Goal: Information Seeking & Learning: Find specific fact

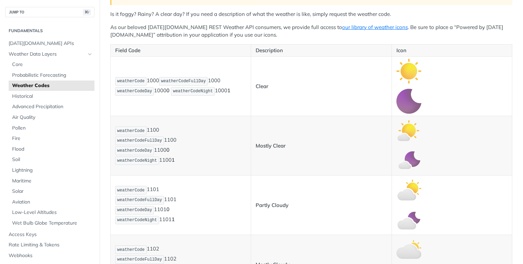
scroll to position [145, 0]
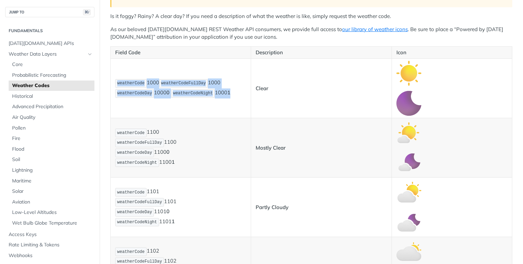
drag, startPoint x: 113, startPoint y: 80, endPoint x: 249, endPoint y: 90, distance: 135.6
click at [249, 90] on td "weatherCode 1000 weatherCodeFullDay 1000 weatherCodeDay 1000 0 weatherCodeNight…" at bounding box center [181, 89] width 140 height 60
copy p "weatherCode 1000 weatherCodeFullDay 1000 weatherCodeDay 1000 0 weatherCodeNight…"
click at [244, 96] on p "weatherCode 1000 weatherCodeFullDay 1000 weatherCodeDay 1000 0 weatherCodeNight…" at bounding box center [180, 89] width 131 height 20
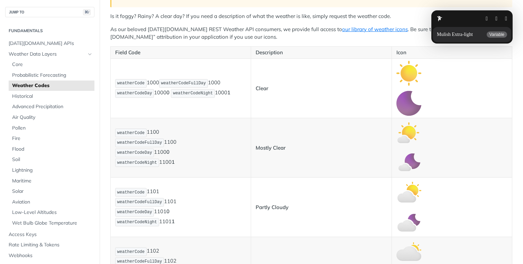
click at [505, 18] on button "button" at bounding box center [506, 19] width 2 height 6
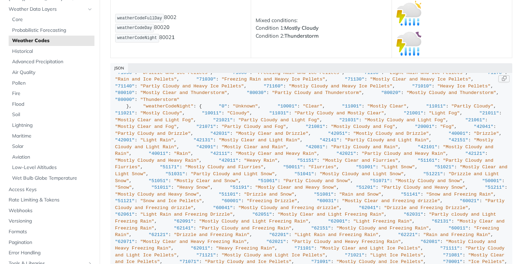
scroll to position [769, 0]
drag, startPoint x: 194, startPoint y: 165, endPoint x: 159, endPoint y: 164, distance: 34.6
copy span "Clear, Sunny"
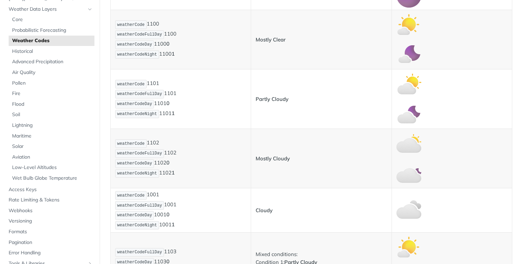
scroll to position [252, 0]
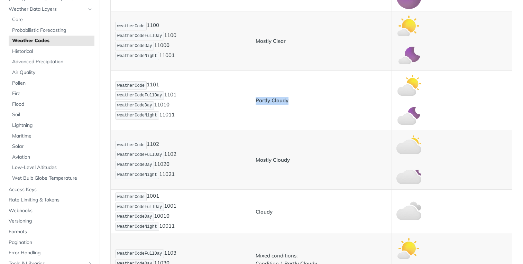
drag, startPoint x: 293, startPoint y: 98, endPoint x: 253, endPoint y: 101, distance: 40.3
click at [253, 101] on td "Partly Cloudy" at bounding box center [321, 101] width 140 height 60
copy strong "Partly Cloudy"
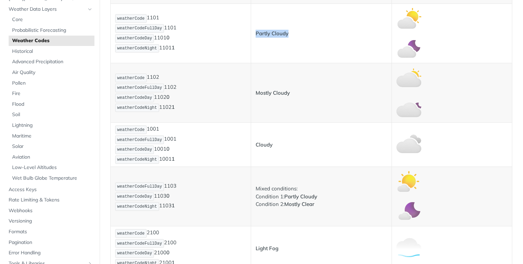
scroll to position [321, 0]
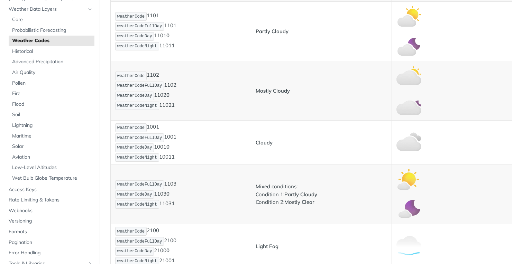
click at [328, 199] on p "Mixed conditions: Condition 1: Partly Cloudy Condition 2: Mostly Clear" at bounding box center [321, 195] width 131 height 24
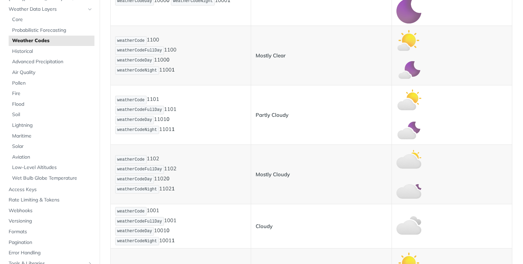
scroll to position [239, 0]
